Goal: Task Accomplishment & Management: Use online tool/utility

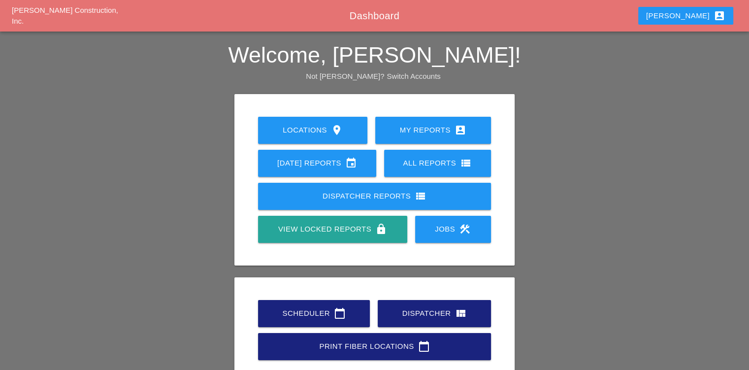
click at [292, 323] on link "Scheduler calendar_today" at bounding box center [314, 313] width 112 height 27
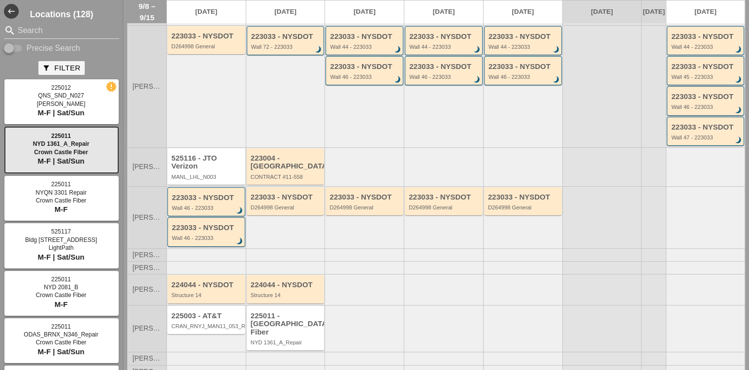
scroll to position [148, 0]
click at [208, 210] on div "Wall 46 - 223033" at bounding box center [207, 207] width 70 height 6
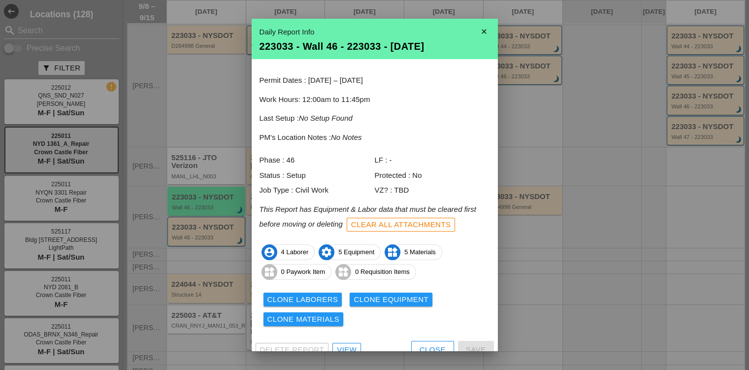
click at [411, 342] on button "Close" at bounding box center [432, 350] width 43 height 18
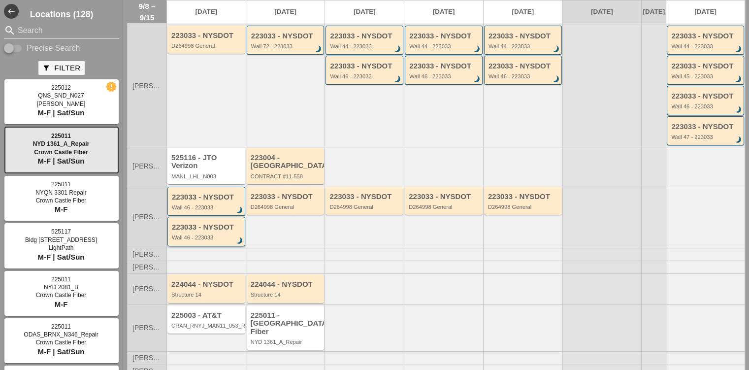
click at [223, 231] on div "223033 - NYSDOT" at bounding box center [207, 227] width 70 height 8
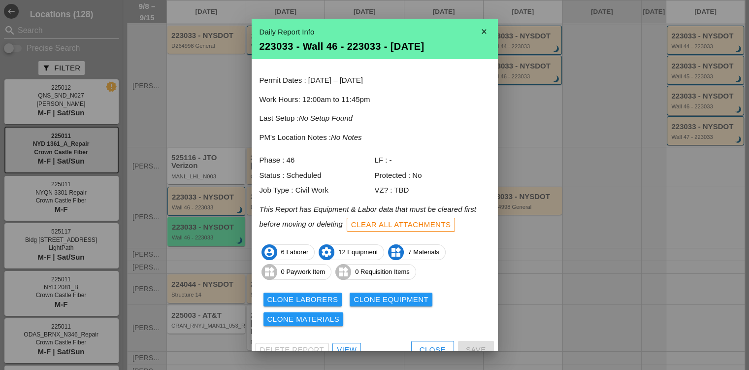
click at [427, 345] on div "Close" at bounding box center [433, 349] width 26 height 11
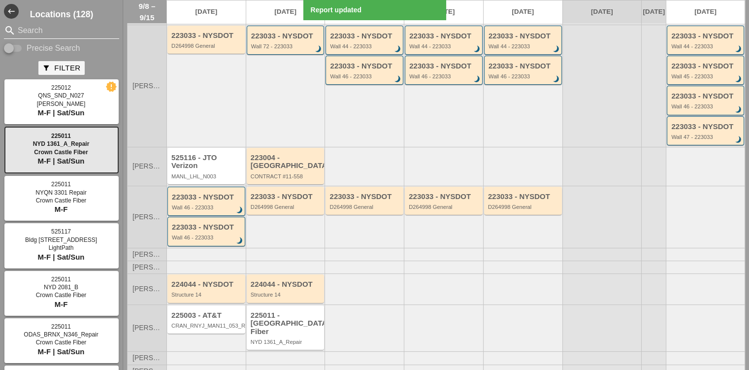
click at [39, 27] on input "Search" at bounding box center [62, 31] width 88 height 16
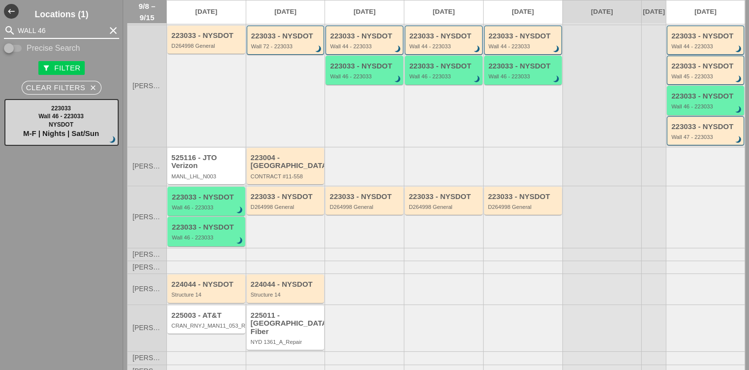
type input "WALL 46"
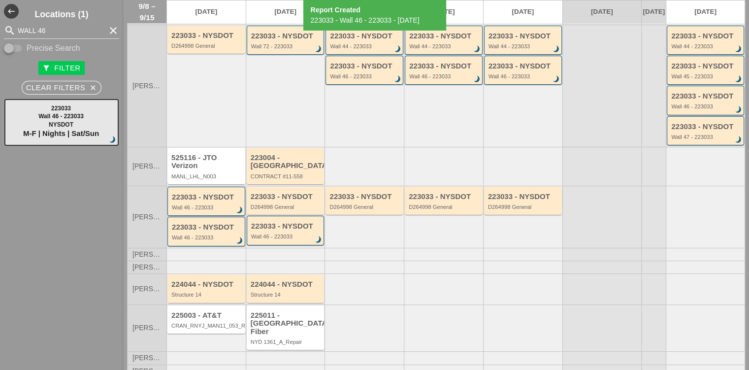
click at [221, 207] on div "223033 - NYSDOT Wall 46 - 223033 brightness_3" at bounding box center [207, 202] width 70 height 18
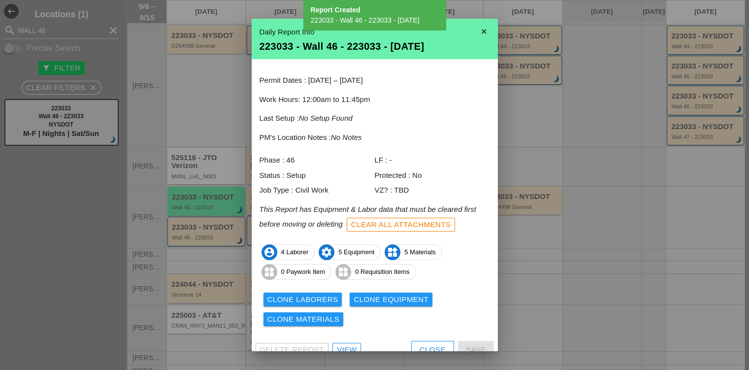
click at [421, 346] on div "Close" at bounding box center [433, 349] width 26 height 11
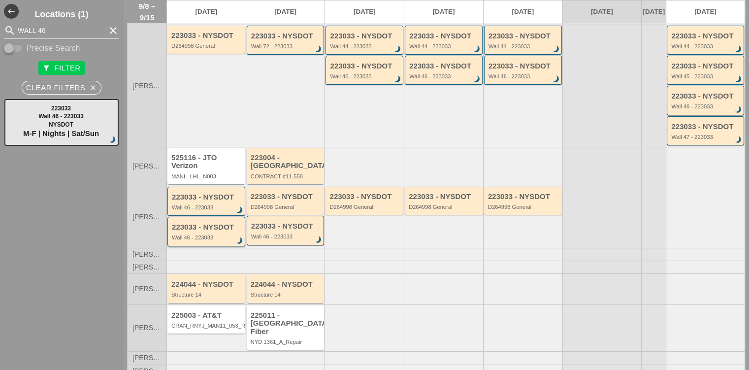
click at [227, 237] on div "223033 - NYSDOT Wall 46 - 223033 brightness_3" at bounding box center [207, 232] width 70 height 18
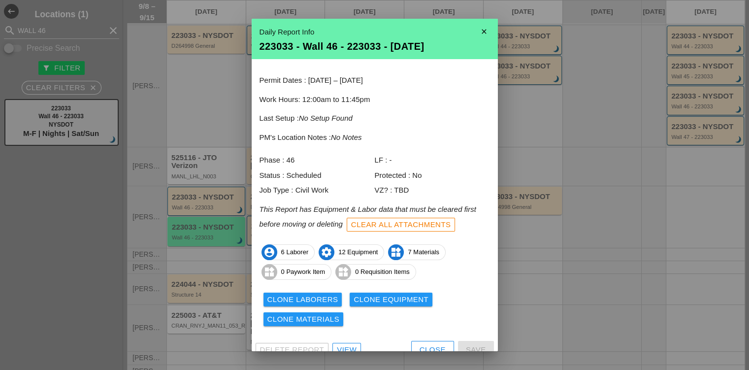
click at [302, 304] on div "Clone Laborers" at bounding box center [302, 299] width 71 height 11
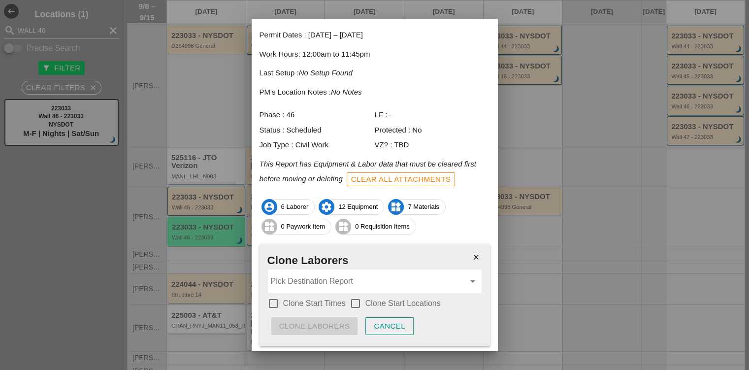
scroll to position [73, 0]
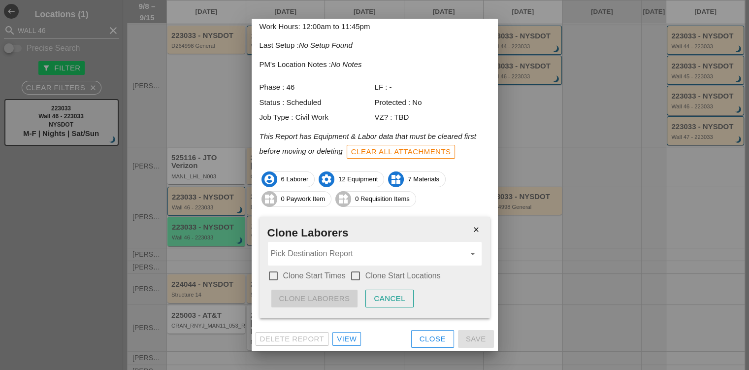
click at [303, 249] on input "Pick Destination Report" at bounding box center [368, 254] width 194 height 16
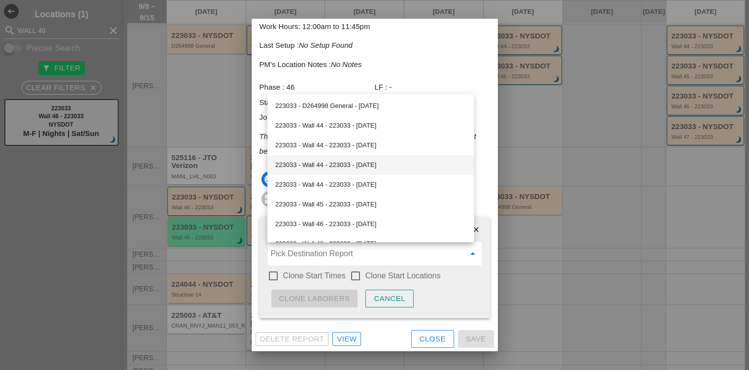
scroll to position [148, 0]
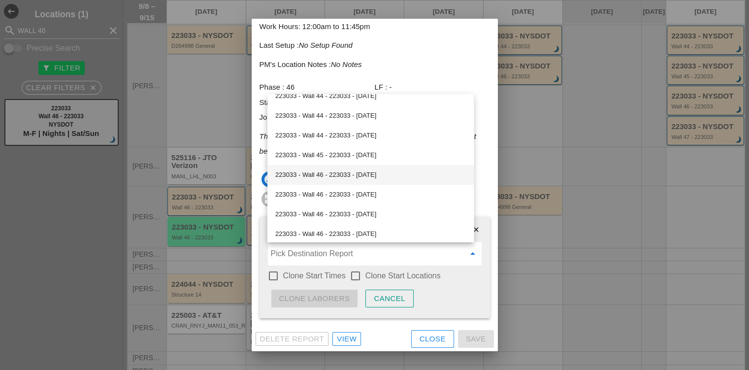
click at [314, 177] on div "223033 - Wall 46 - 223033 - [DATE]" at bounding box center [370, 175] width 191 height 12
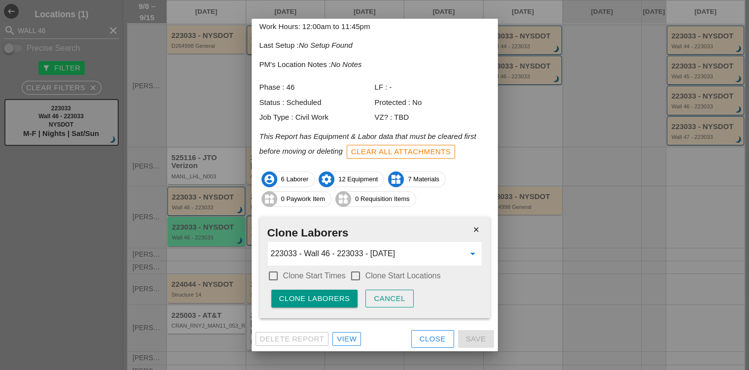
click at [313, 242] on div "223033 - Wall 46 - 223033 - [DATE] arrow_drop_down" at bounding box center [375, 254] width 214 height 24
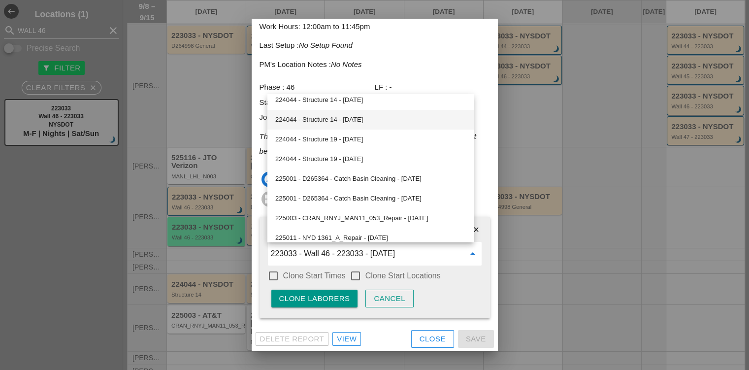
scroll to position [408, 0]
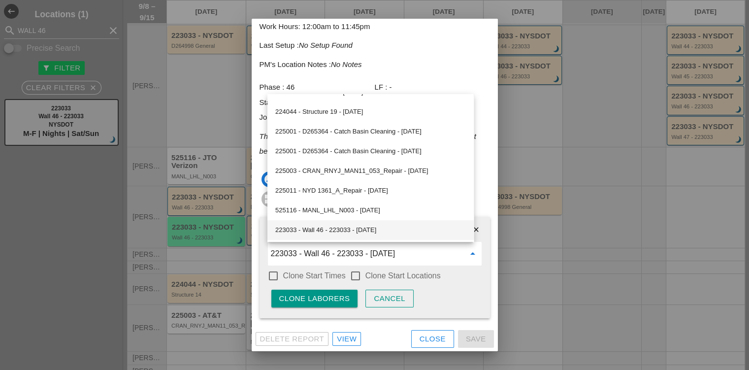
click at [329, 227] on div "223033 - Wall 46 - 223033 - [DATE]" at bounding box center [370, 230] width 191 height 12
type input "223033 - Wall 46 - 223033 - [DATE]"
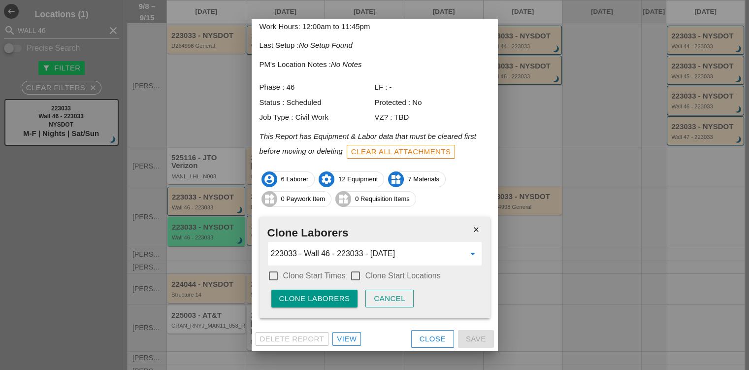
click at [299, 279] on label "Clone Start Times" at bounding box center [314, 276] width 63 height 10
checkbox input "true"
click at [355, 275] on div at bounding box center [355, 275] width 17 height 17
checkbox input "true"
click at [333, 301] on div "Clone Laborers" at bounding box center [314, 298] width 71 height 11
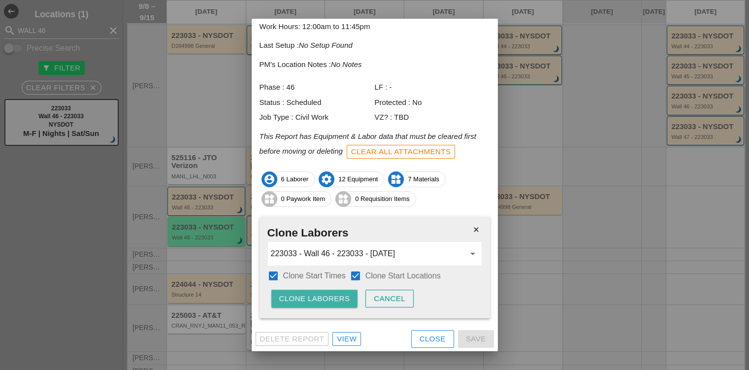
click at [333, 301] on div "Clone Laborers" at bounding box center [314, 298] width 71 height 11
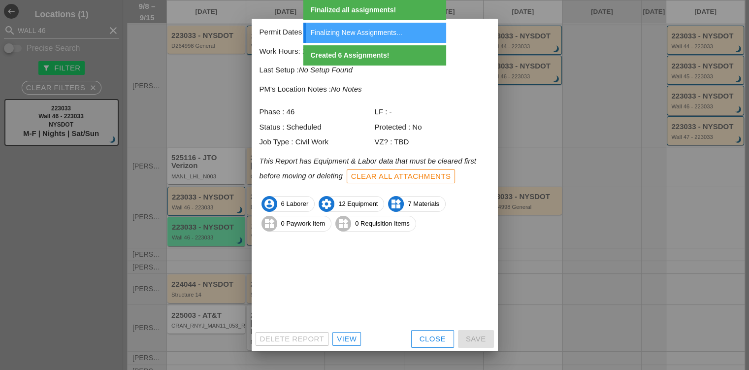
scroll to position [11, 0]
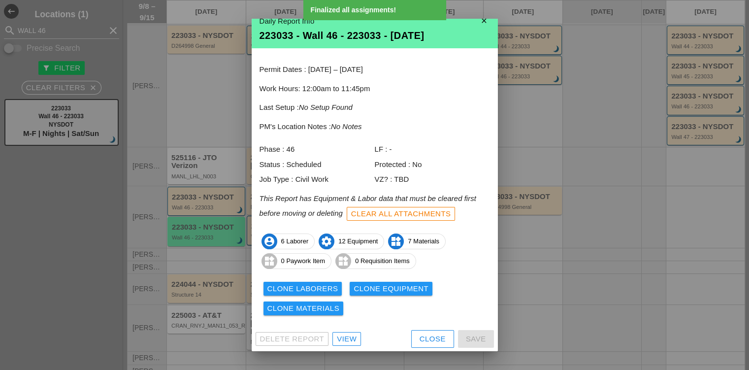
click at [381, 285] on div "Clone Equipment" at bounding box center [391, 288] width 75 height 11
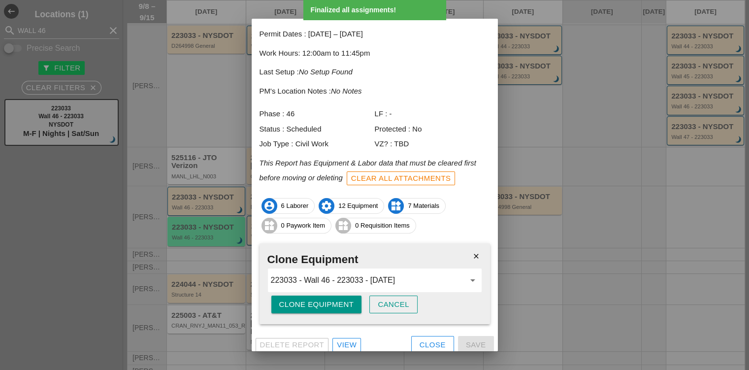
scroll to position [52, 0]
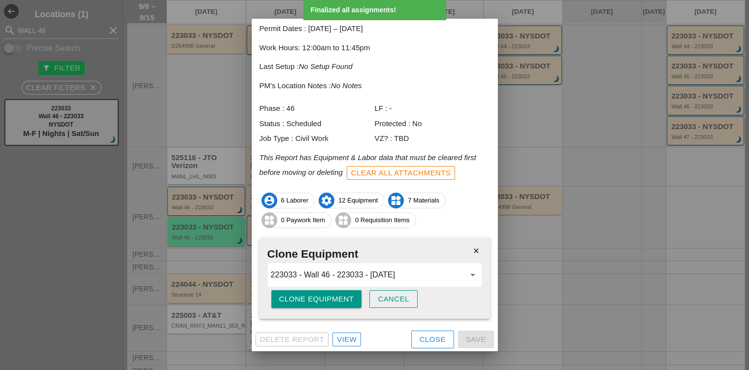
click at [320, 296] on div "Clone Equipment" at bounding box center [316, 298] width 75 height 11
click at [320, 296] on div "Are you sure?" at bounding box center [310, 298] width 63 height 11
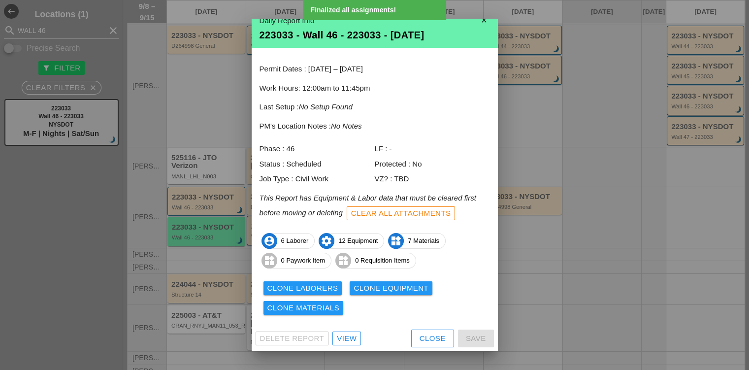
scroll to position [11, 0]
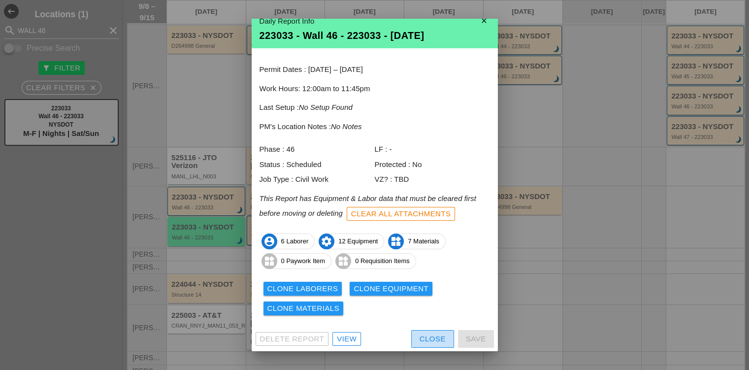
click at [432, 339] on div "Close" at bounding box center [433, 338] width 26 height 11
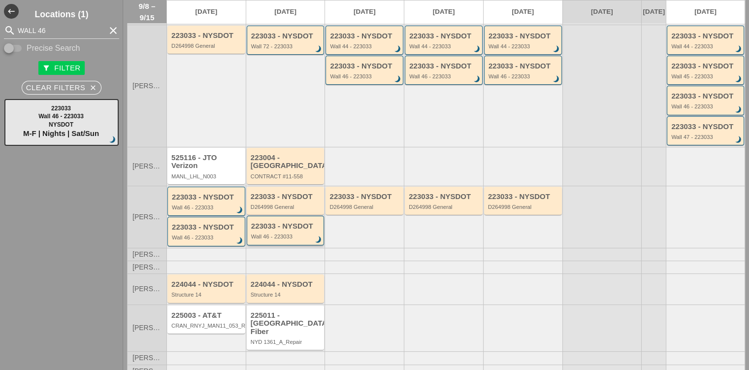
click at [278, 239] on div "Wall 46 - 223033" at bounding box center [286, 236] width 70 height 6
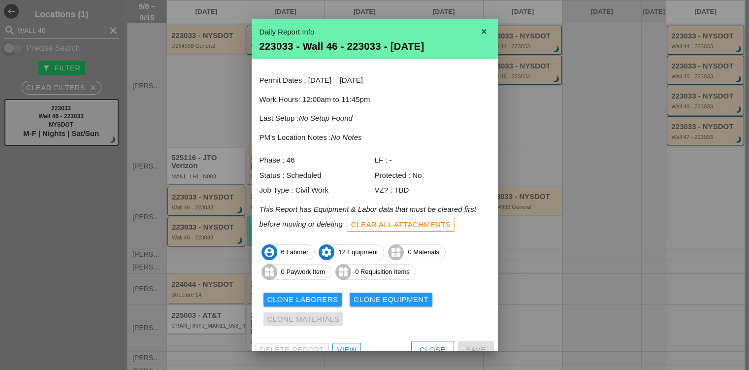
click at [427, 343] on button "Close" at bounding box center [432, 350] width 43 height 18
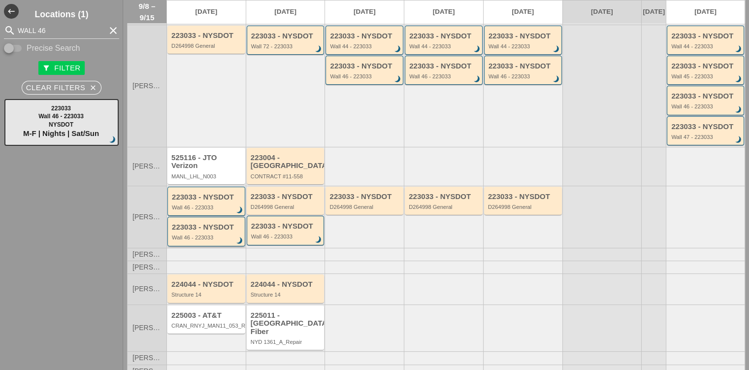
click at [209, 231] on div "223033 - NYSDOT" at bounding box center [207, 227] width 70 height 8
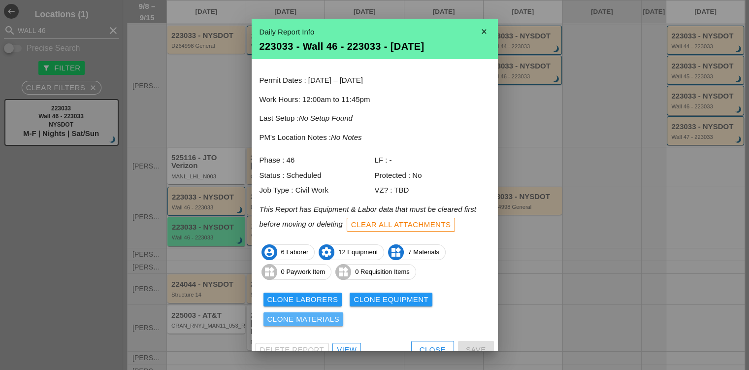
click at [318, 321] on div "Clone Materials" at bounding box center [303, 319] width 72 height 11
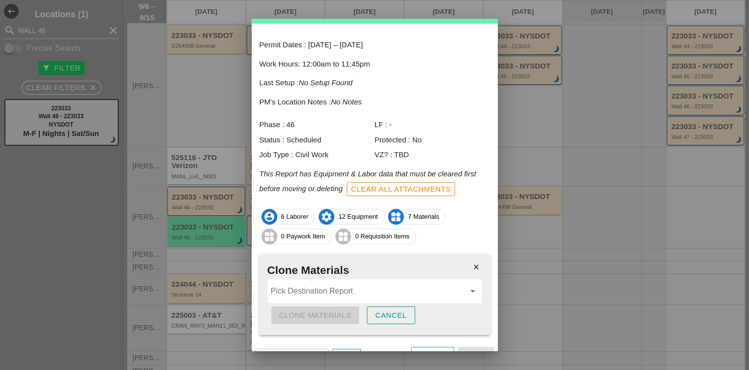
scroll to position [52, 0]
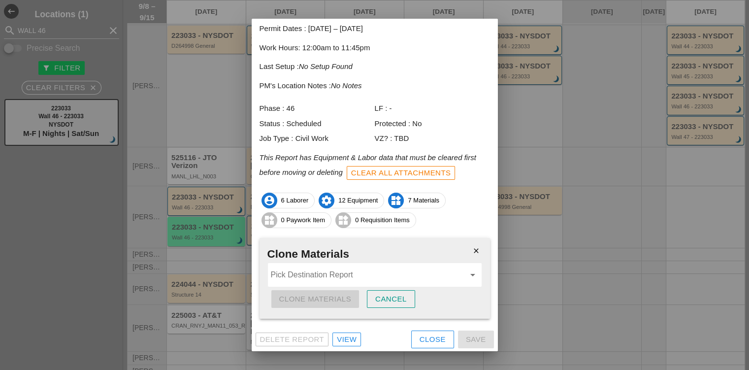
click at [375, 263] on div "Pick Destination Report arrow_drop_down" at bounding box center [375, 275] width 214 height 24
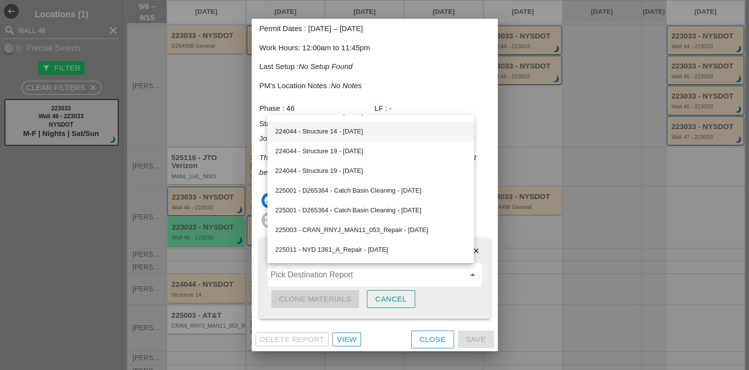
scroll to position [408, 0]
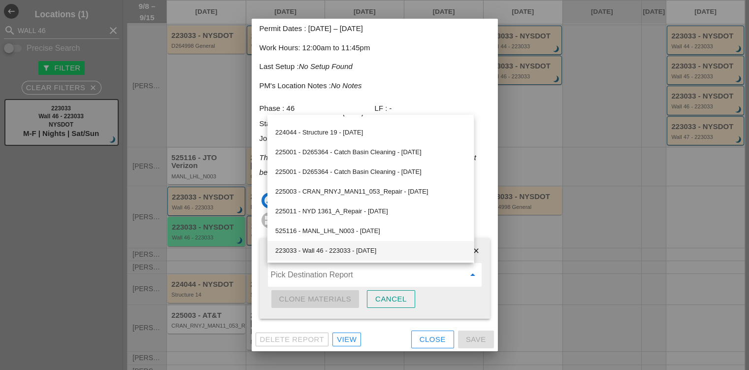
click at [344, 246] on div "223033 - Wall 46 - 223033 - [DATE]" at bounding box center [370, 251] width 191 height 12
type input "223033 - Wall 46 - 223033 - [DATE]"
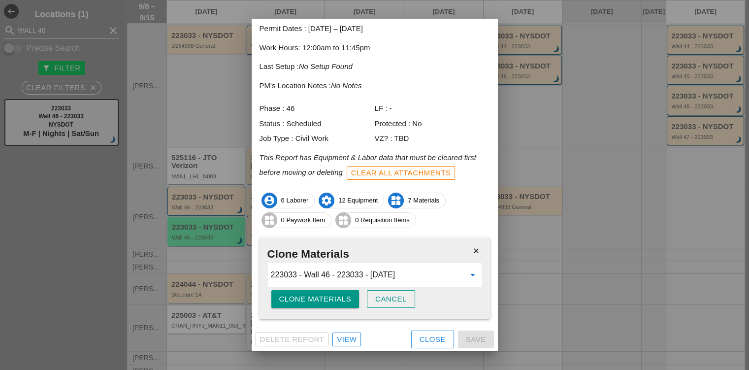
click at [329, 291] on button "Clone Materials" at bounding box center [315, 299] width 88 height 18
click at [329, 291] on button "Are you sure?" at bounding box center [310, 299] width 78 height 18
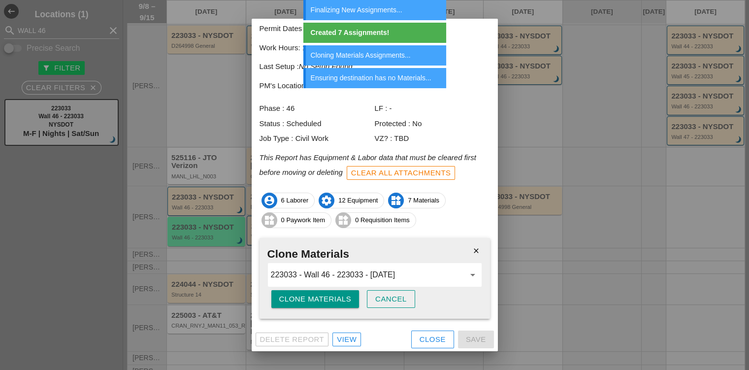
click at [470, 251] on icon "close" at bounding box center [476, 251] width 20 height 20
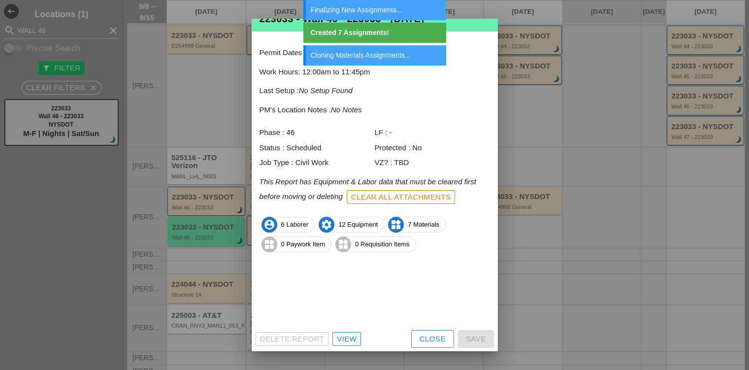
scroll to position [11, 0]
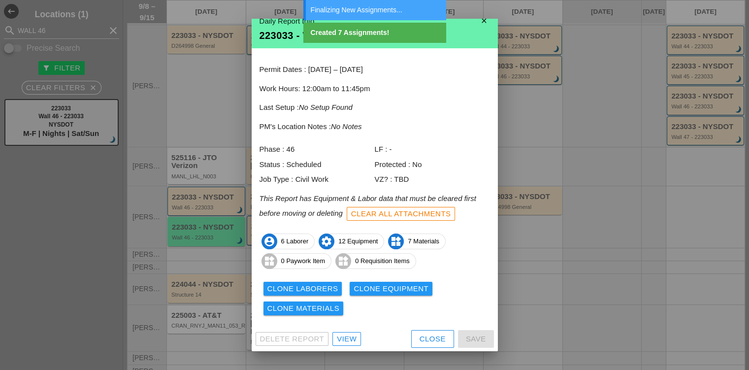
click at [452, 297] on div "Clone Laborers Clone Equipment Clone Materials" at bounding box center [375, 298] width 230 height 39
click at [428, 336] on div "Close" at bounding box center [433, 338] width 26 height 11
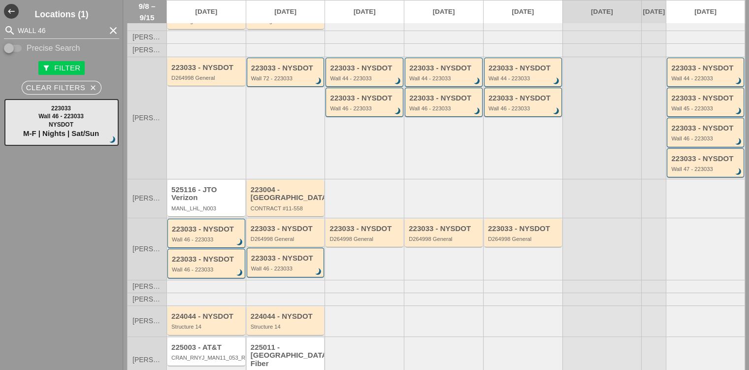
scroll to position [98, 0]
